Goal: Task Accomplishment & Management: Use online tool/utility

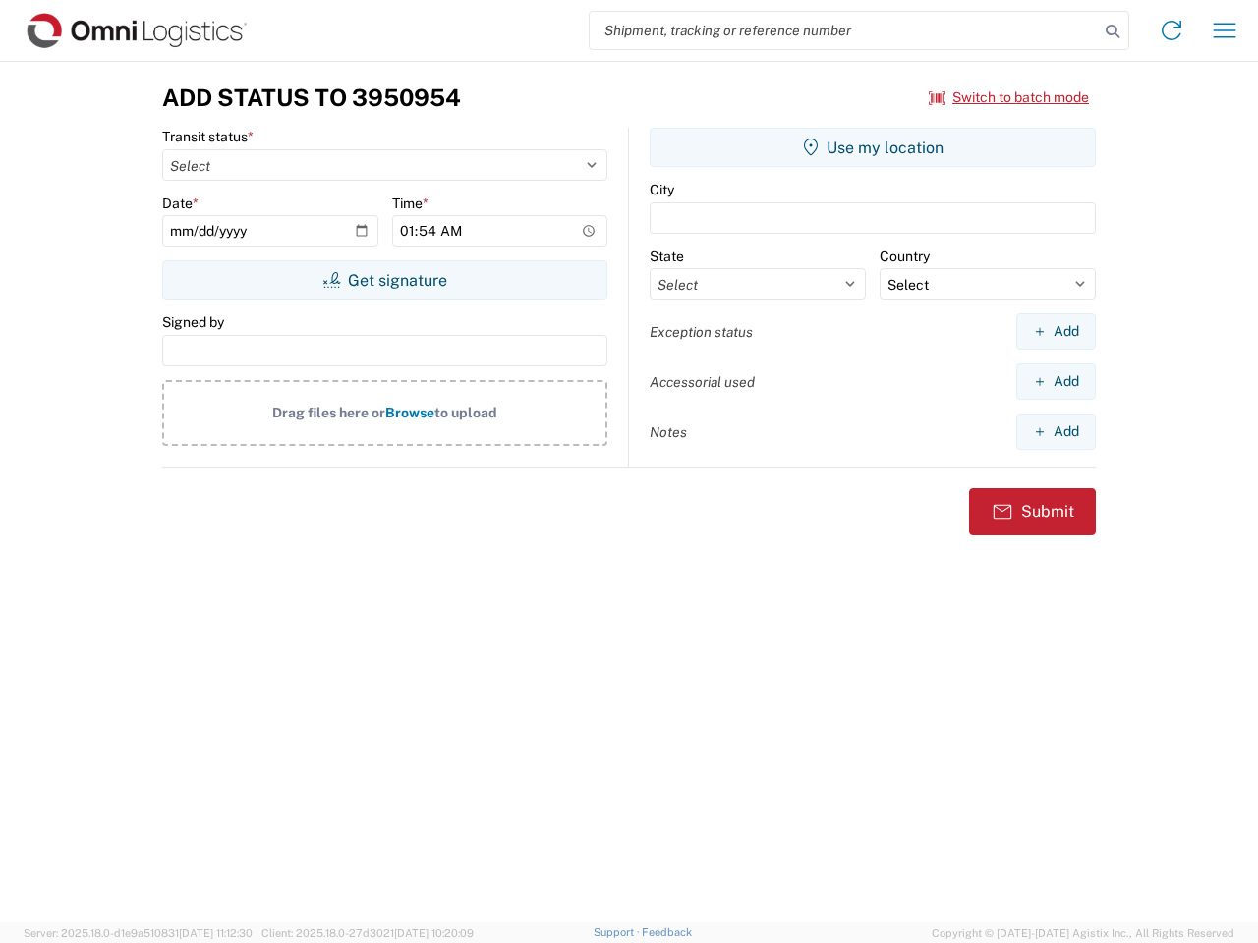
click at [844, 30] on input "search" at bounding box center [844, 30] width 509 height 37
click at [1112, 31] on icon at bounding box center [1113, 32] width 28 height 28
click at [1171, 30] on icon at bounding box center [1171, 30] width 31 height 31
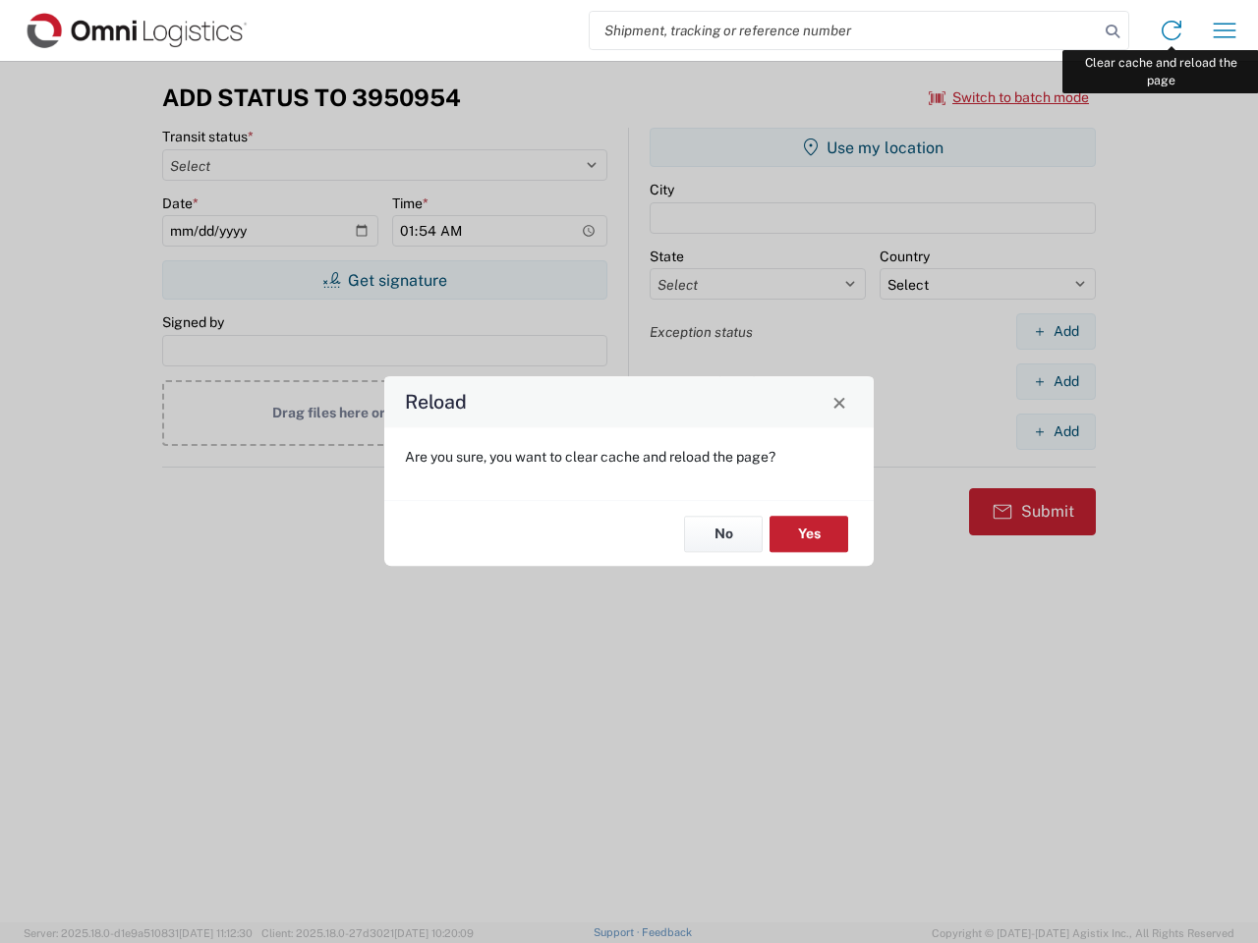
click at [1224, 30] on div "Reload Are you sure, you want to clear cache and reload the page? No Yes" at bounding box center [629, 471] width 1258 height 943
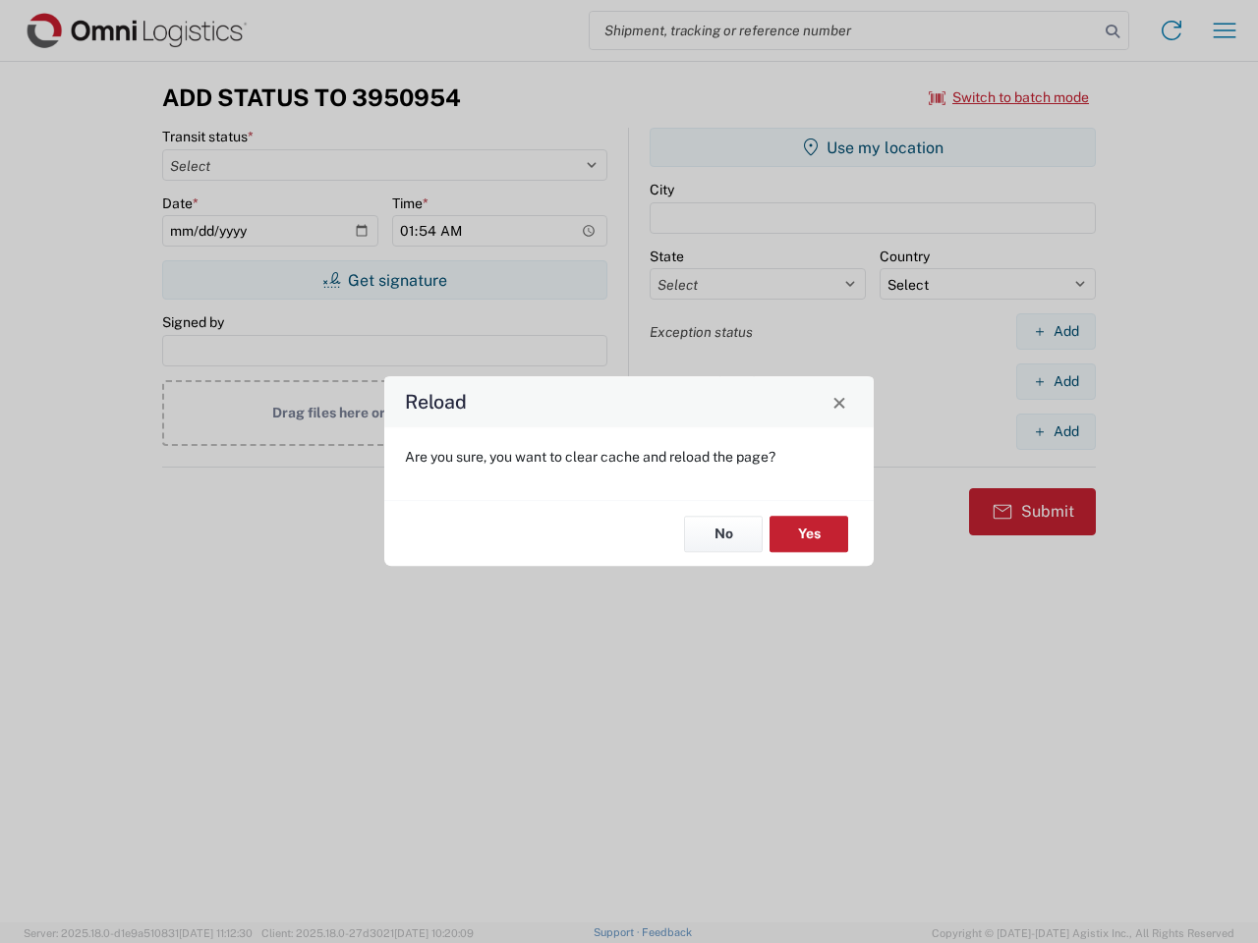
click at [1009, 97] on div "Reload Are you sure, you want to clear cache and reload the page? No Yes" at bounding box center [629, 471] width 1258 height 943
click at [384, 280] on div "Reload Are you sure, you want to clear cache and reload the page? No Yes" at bounding box center [629, 471] width 1258 height 943
click at [873, 147] on div "Reload Are you sure, you want to clear cache and reload the page? No Yes" at bounding box center [629, 471] width 1258 height 943
click at [1055, 331] on div "Reload Are you sure, you want to clear cache and reload the page? No Yes" at bounding box center [629, 471] width 1258 height 943
click at [1055, 381] on div "Reload Are you sure, you want to clear cache and reload the page? No Yes" at bounding box center [629, 471] width 1258 height 943
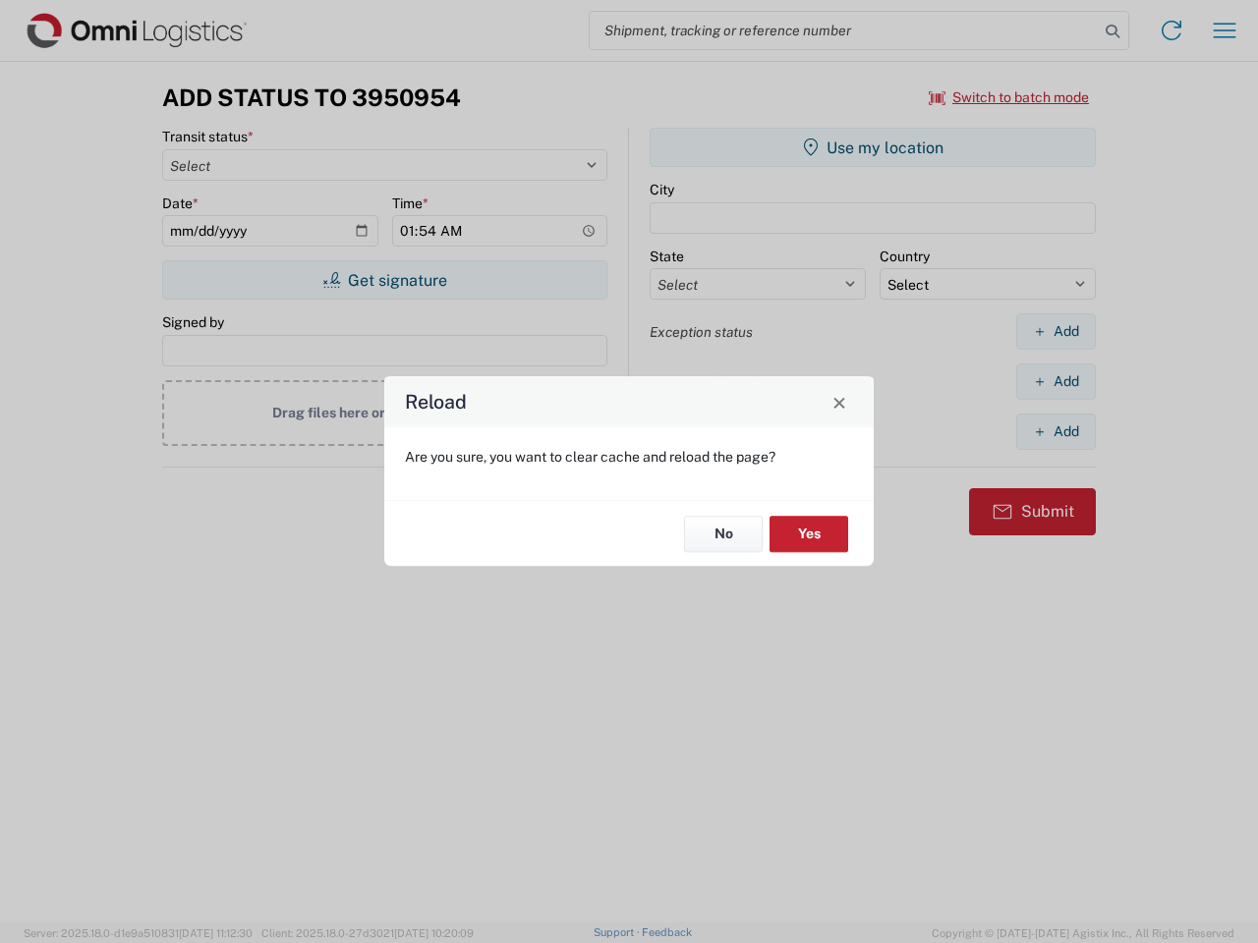
click at [1055, 431] on div "Reload Are you sure, you want to clear cache and reload the page? No Yes" at bounding box center [629, 471] width 1258 height 943
